Goal: Information Seeking & Learning: Find contact information

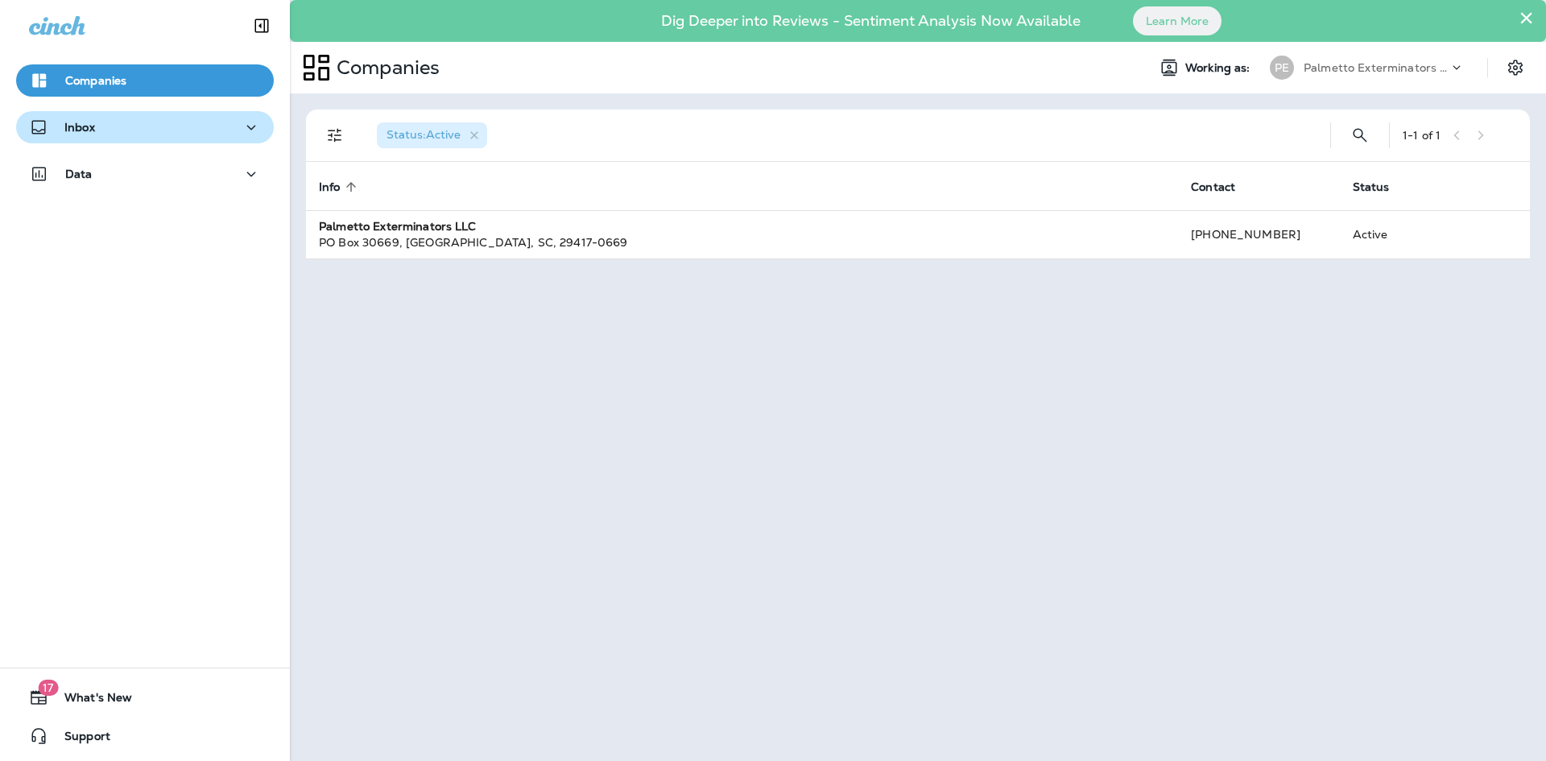
click at [219, 129] on div "Inbox" at bounding box center [145, 128] width 232 height 20
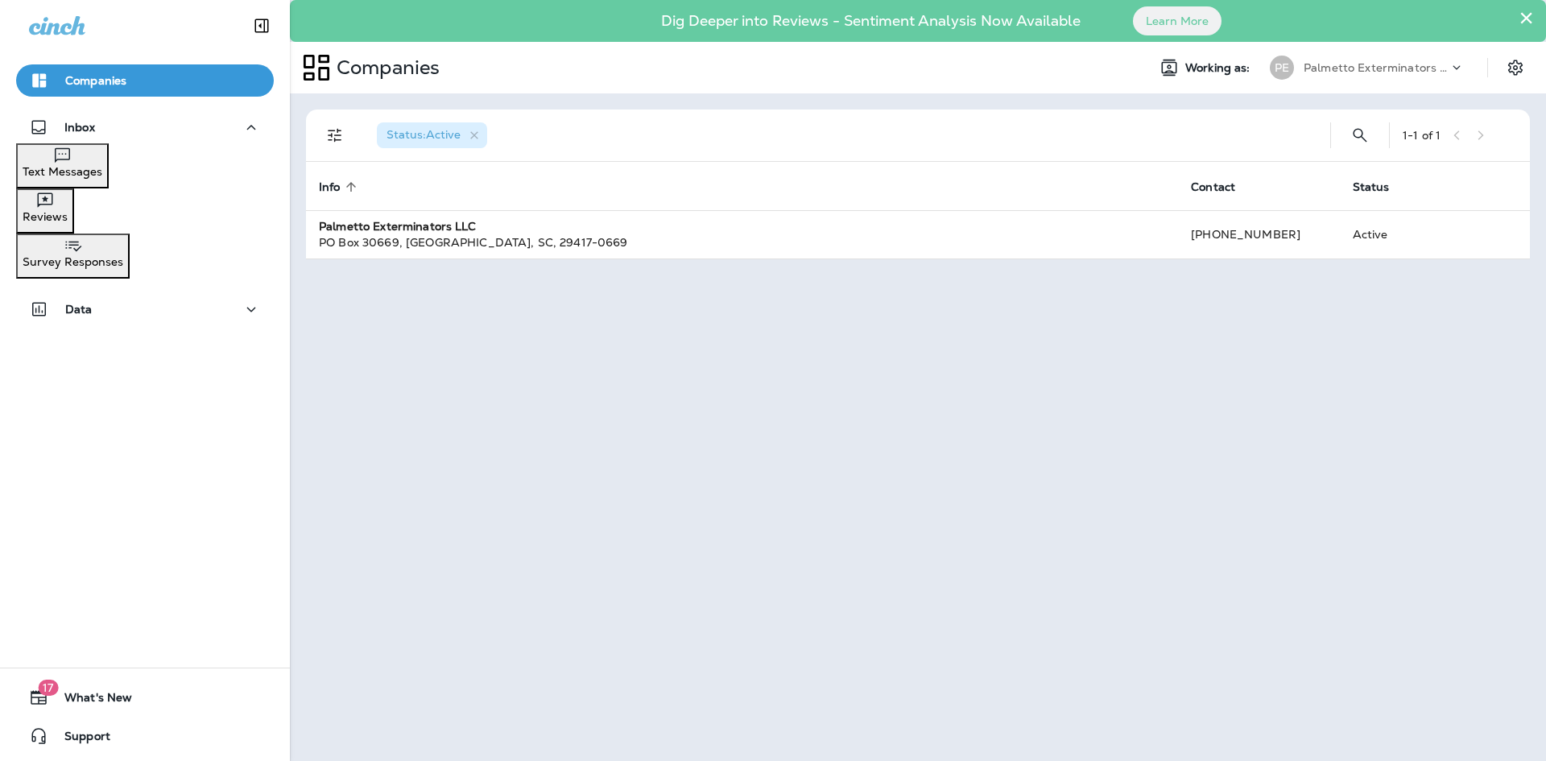
click at [102, 174] on p "Text Messages" at bounding box center [63, 171] width 80 height 13
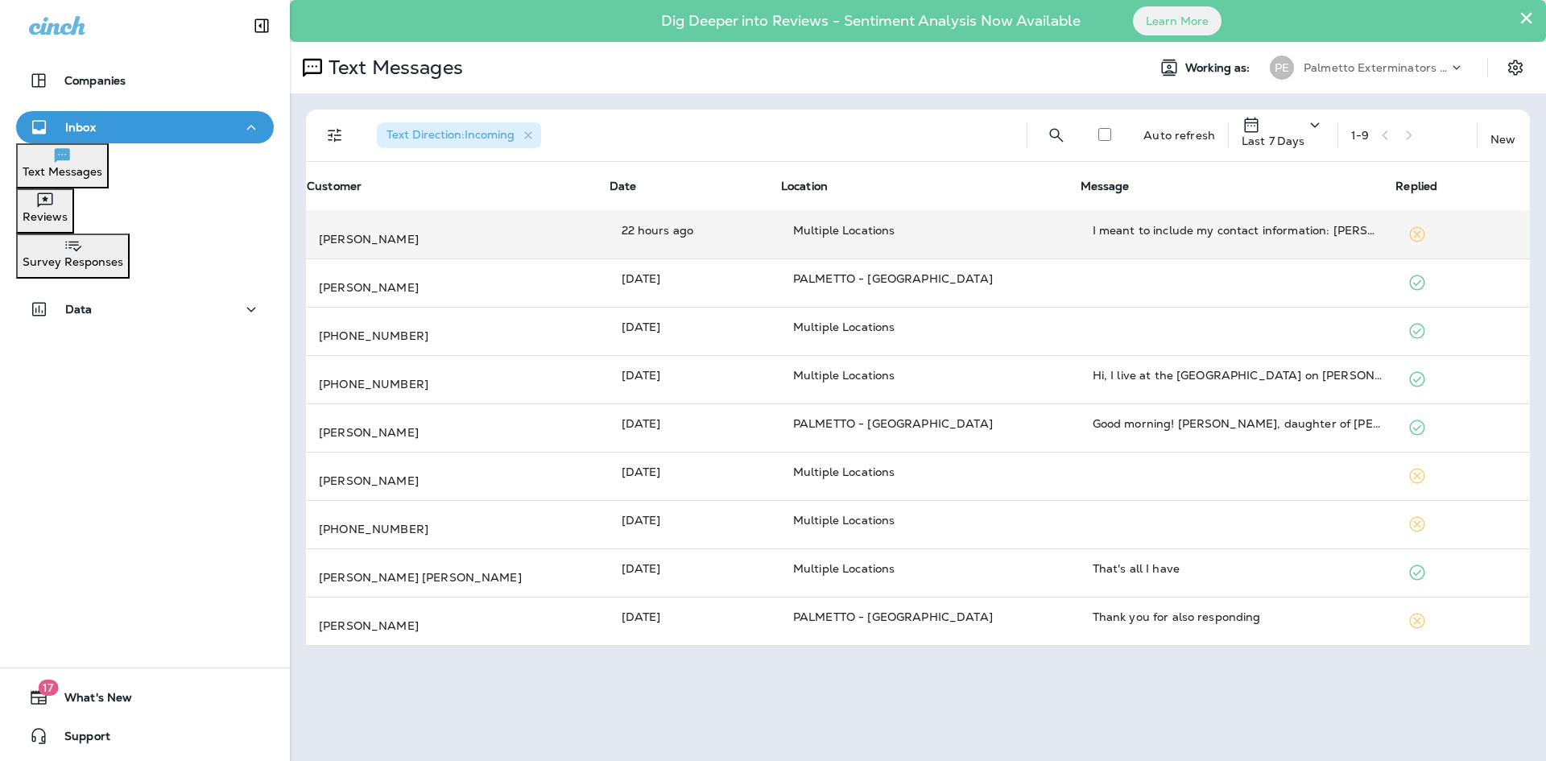
click at [1153, 245] on td "I meant to include my contact information: [PERSON_NAME] [STREET_ADDRESS]" at bounding box center [1238, 234] width 316 height 48
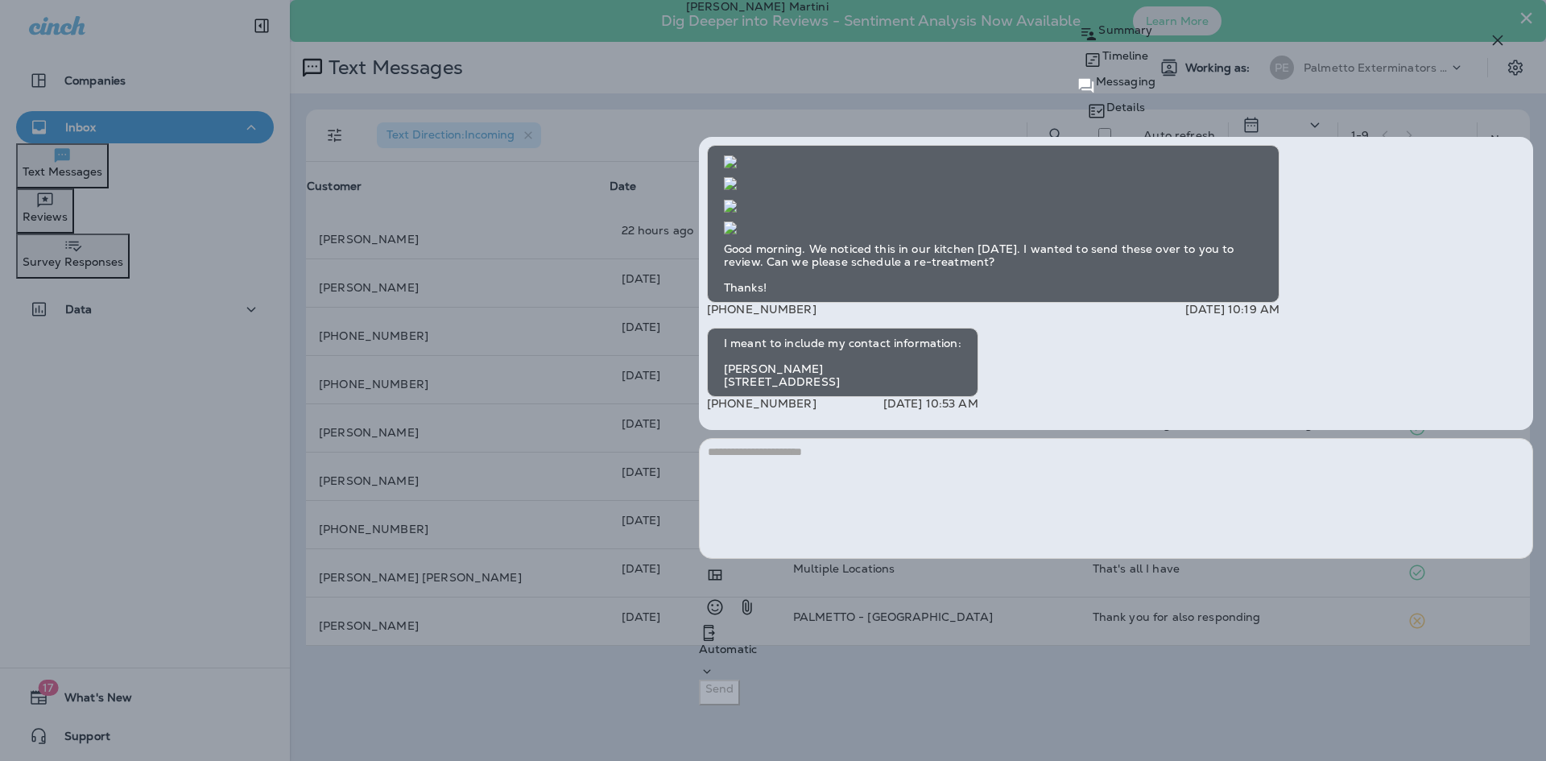
scroll to position [-161, 0]
click at [737, 234] on img at bounding box center [730, 227] width 13 height 13
click at [1086, 72] on div "[PERSON_NAME] Summary Timeline Messaging Details Good morning. We noticed this …" at bounding box center [1116, 359] width 860 height 718
click at [1098, 36] on p "Summary" at bounding box center [1125, 29] width 54 height 13
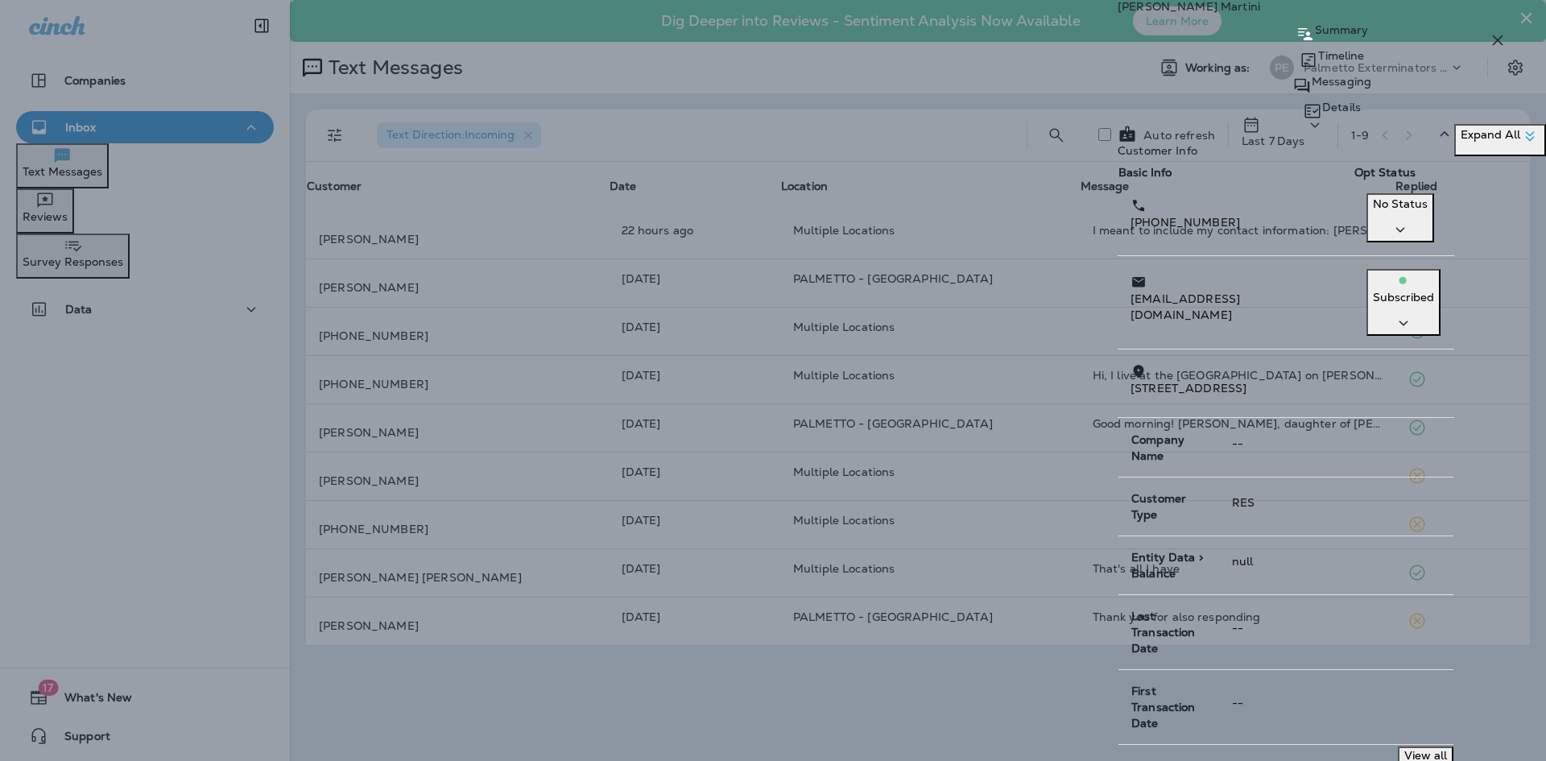
drag, startPoint x: 1241, startPoint y: 353, endPoint x: 1050, endPoint y: 360, distance: 190.9
click at [1130, 381] on span "[STREET_ADDRESS]" at bounding box center [1188, 388] width 116 height 14
copy span "[STREET_ADDRESS]"
click at [1493, 30] on button "button" at bounding box center [1497, 40] width 32 height 32
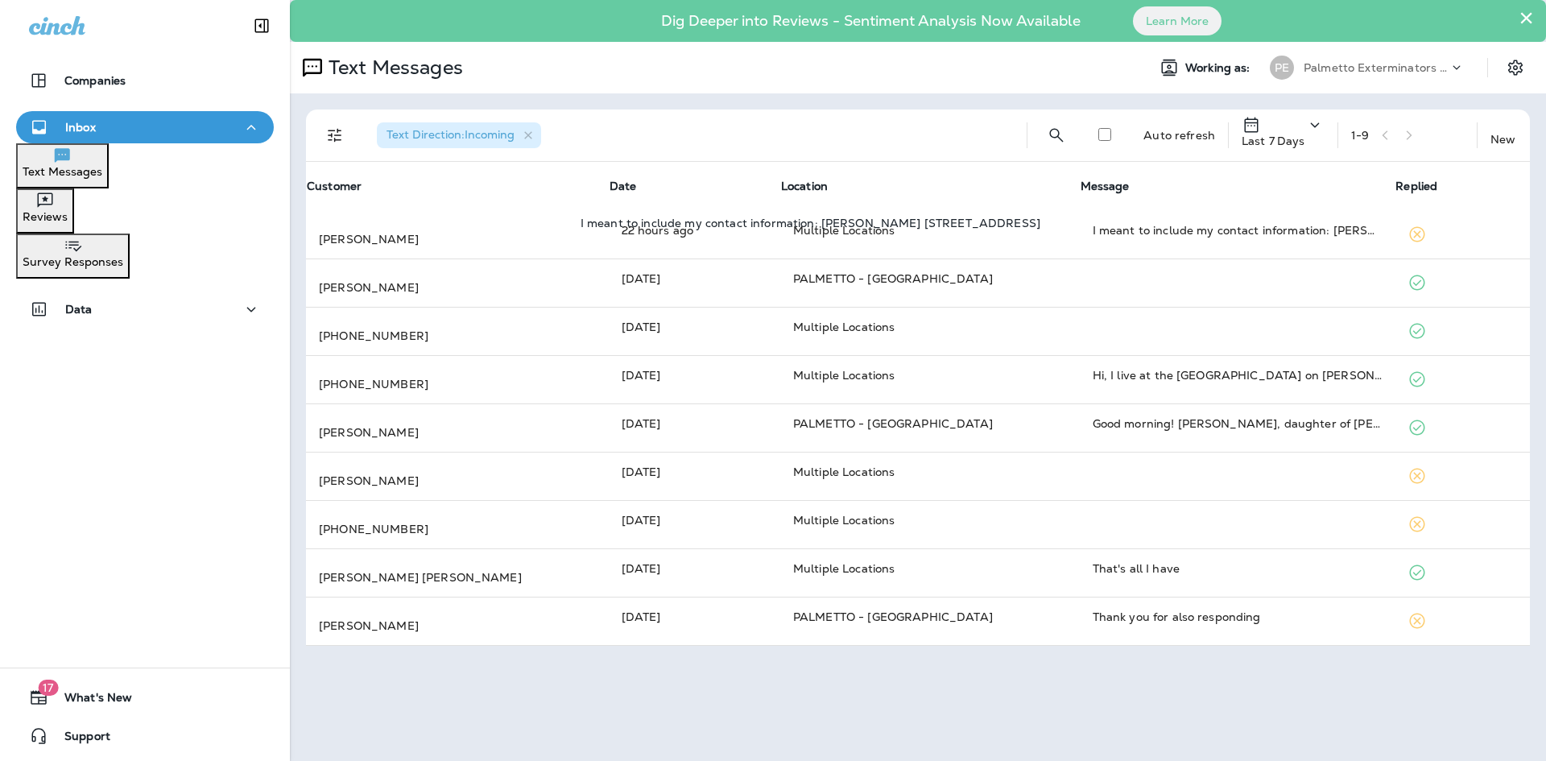
click at [1212, 231] on div "I meant to include my contact information: [PERSON_NAME] [STREET_ADDRESS]" at bounding box center [1237, 230] width 290 height 16
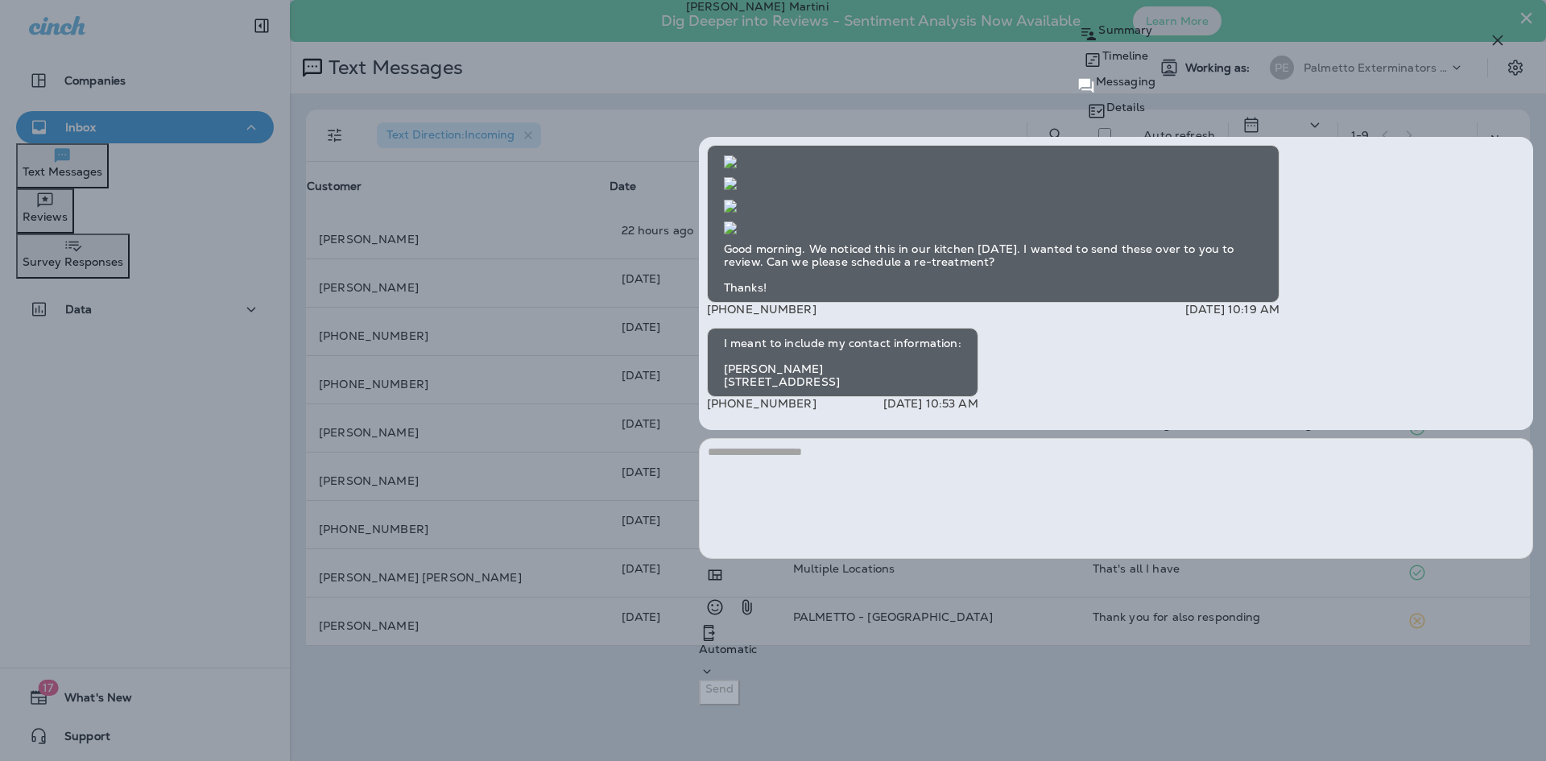
scroll to position [-161, 0]
click at [737, 234] on img at bounding box center [730, 227] width 13 height 13
click at [1506, 39] on icon "button" at bounding box center [1497, 40] width 19 height 19
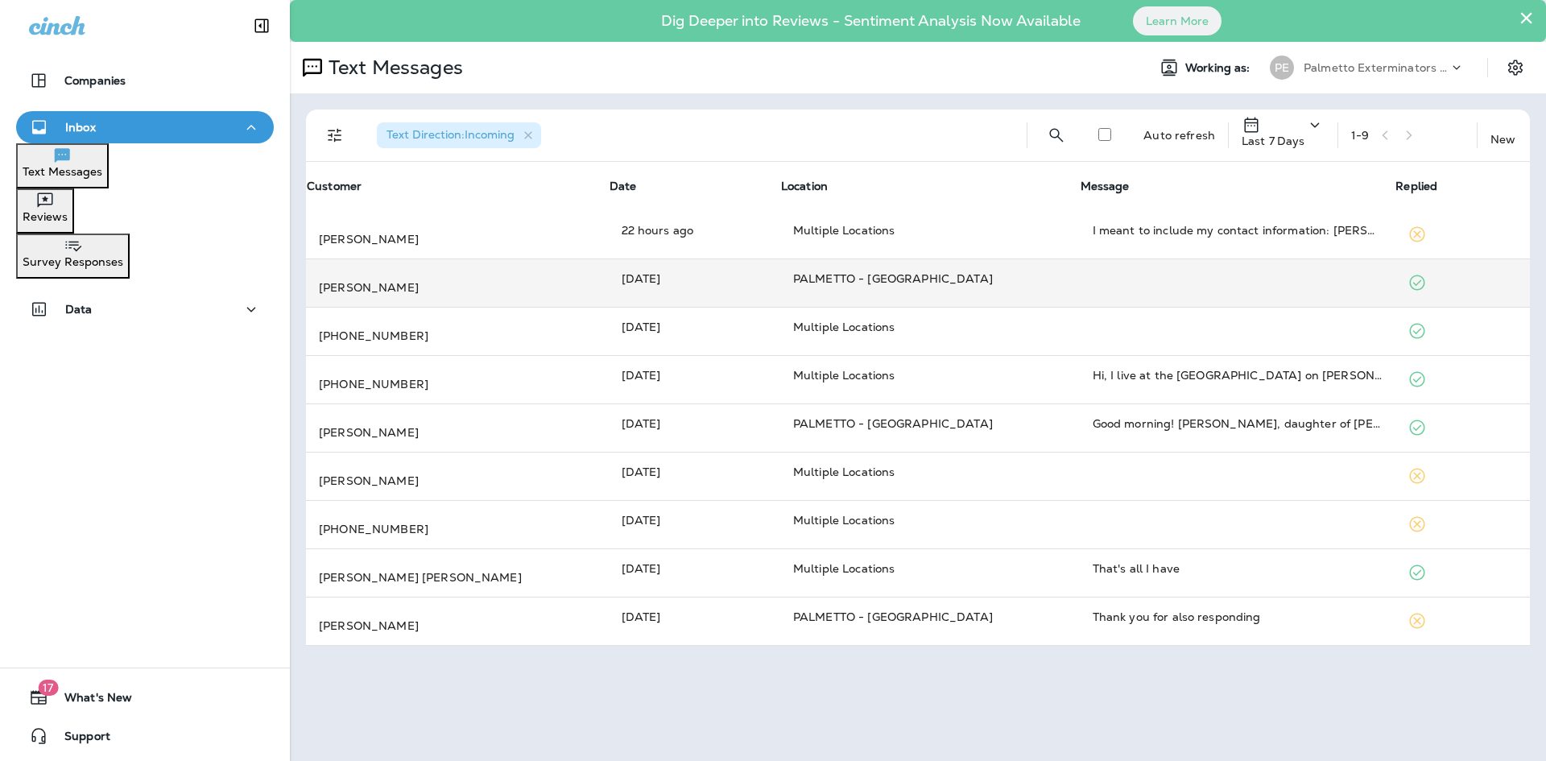
click at [1080, 287] on td at bounding box center [1238, 282] width 316 height 48
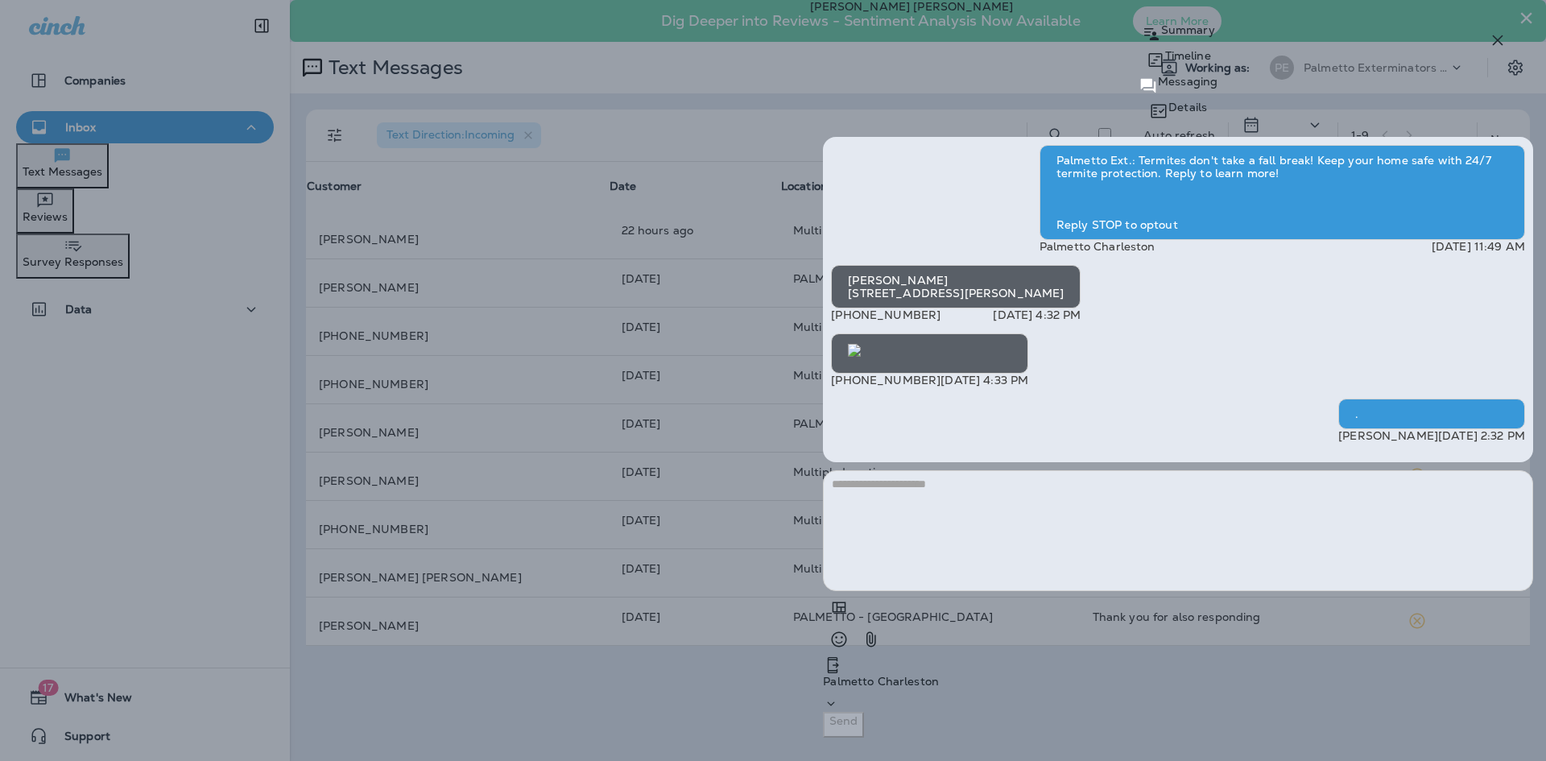
click at [1502, 36] on icon "button" at bounding box center [1498, 40] width 10 height 10
